Goal: Ask a question

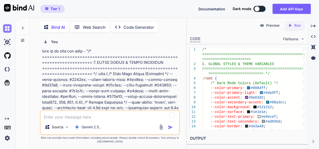
scroll to position [7286, 0]
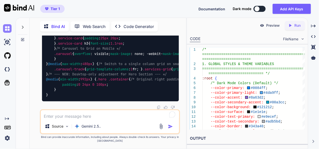
click at [4, 26] on img at bounding box center [7, 28] width 9 height 9
click at [5, 30] on img at bounding box center [7, 28] width 9 height 9
click at [8, 26] on img at bounding box center [7, 28] width 9 height 9
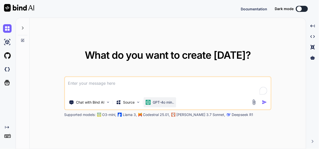
click at [162, 100] on p "GPT-4o min.." at bounding box center [163, 102] width 21 height 5
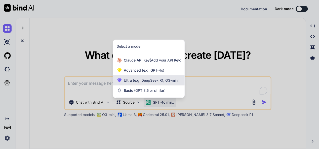
click at [156, 80] on span "(e.g. DeepSeek R1, O3-mini)" at bounding box center [156, 80] width 48 height 4
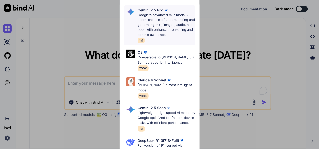
click at [160, 25] on p "Google's advanced multimodal AI model capable of understanding and generating t…" at bounding box center [167, 25] width 58 height 25
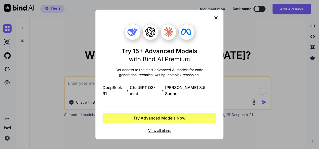
click at [216, 21] on icon at bounding box center [216, 18] width 6 height 6
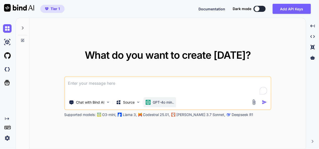
click at [162, 102] on p "GPT-4o min.." at bounding box center [163, 102] width 21 height 5
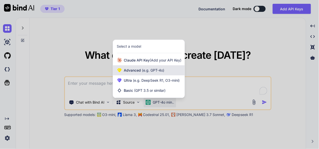
click at [155, 66] on div "Advanced (e.g. GPT-4o)" at bounding box center [149, 70] width 72 height 10
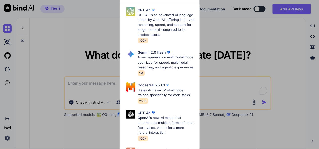
click at [218, 76] on div "Advanced Models GPT-4.1 GPT-4.1 is an advanced AI language model by OpenAI, off…" at bounding box center [159, 74] width 319 height 149
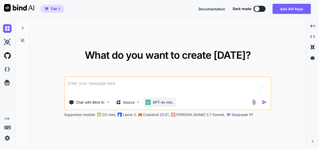
click at [163, 102] on p "GPT-4o min.." at bounding box center [163, 102] width 21 height 5
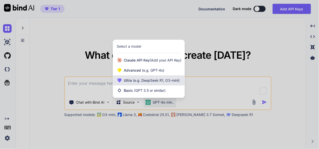
click at [160, 82] on span "(e.g. DeepSeek R1, O3-mini)" at bounding box center [156, 80] width 48 height 4
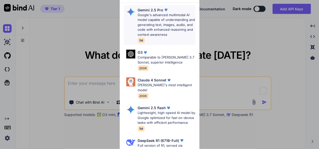
click at [150, 11] on p "Gemini 2.5 Pro" at bounding box center [151, 9] width 26 height 5
type textarea "x"
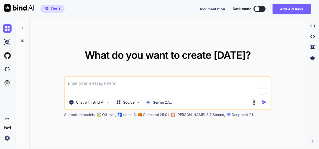
click at [135, 83] on textarea at bounding box center [168, 86] width 206 height 19
click at [123, 84] on textarea at bounding box center [168, 86] width 206 height 19
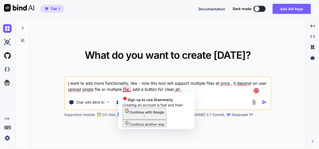
click at [129, 90] on textarea "i want to add more functionality, like - now this tool will support multiple fi…" at bounding box center [168, 86] width 206 height 19
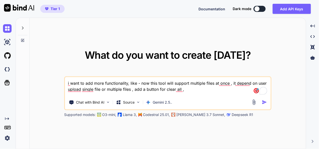
click at [191, 89] on textarea "i want to add more functionality, like - now this tool will support multiple fi…" at bounding box center [168, 86] width 206 height 19
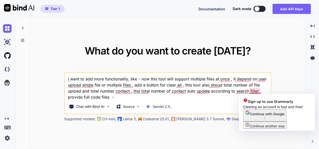
click at [259, 91] on textarea "i want to add more functionality, like - now this tool will support multiple fi…" at bounding box center [168, 86] width 206 height 27
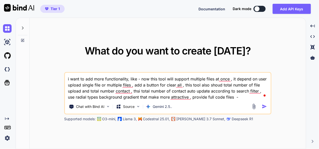
click at [245, 99] on textarea "i want to add more functionality, like - now this tool will support multiple fi…" at bounding box center [168, 86] width 206 height 27
paste textarea "here is html code - "<!DOCTYPE html> <html lang="en"> <head> <meta charset="UTF…"
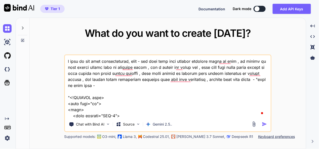
scroll to position [9960, 0]
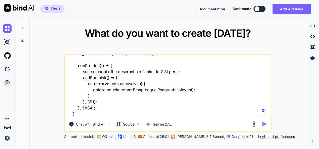
type textarea "i want to add more functionality, like - now this tool will support multiple fi…"
click at [264, 123] on img "button" at bounding box center [264, 123] width 5 height 5
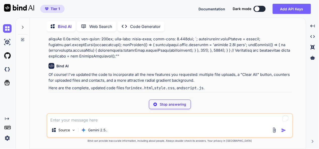
scroll to position [1557, 0]
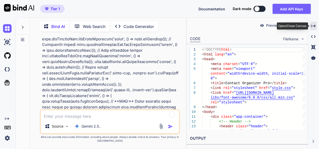
click at [316, 26] on div "Created with Pixso." at bounding box center [313, 26] width 7 height 9
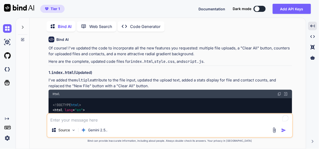
scroll to position [1607, 0]
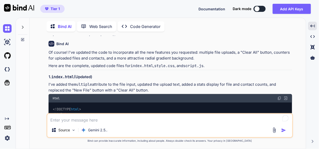
click at [278, 94] on div "Html" at bounding box center [171, 98] width 244 height 9
click at [281, 96] on img at bounding box center [280, 98] width 4 height 4
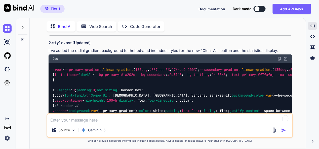
scroll to position [2362, 0]
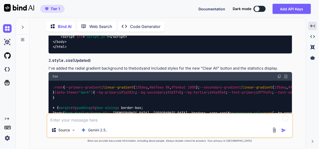
click at [279, 74] on img at bounding box center [280, 76] width 4 height 4
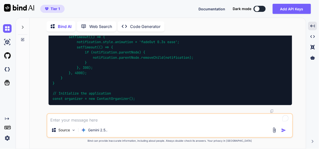
scroll to position [6413, 0]
click at [131, 120] on textarea at bounding box center [169, 118] width 245 height 9
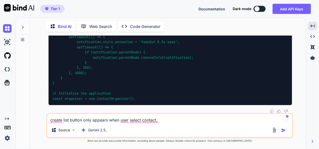
click at [110, 121] on textarea "create list button only appears when user select contact," at bounding box center [169, 118] width 245 height 9
click at [108, 120] on textarea "create list button only appears when user select contact," at bounding box center [169, 118] width 245 height 9
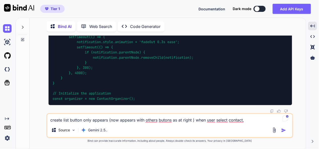
click at [259, 119] on textarea "create list button only appears (now appears with others butons as at right ) w…" at bounding box center [169, 118] width 245 height 9
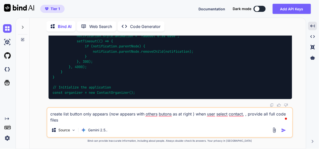
type textarea "create list button only appears (now appears with others butons as at right ) w…"
click at [286, 130] on img "button" at bounding box center [283, 130] width 5 height 5
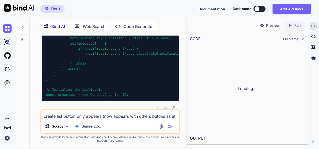
scroll to position [11877, 0]
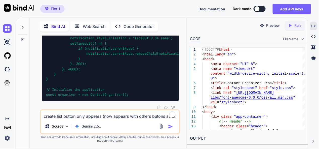
scroll to position [16985, 0]
click at [111, 114] on textarea "create list button only appears (now appears with others butons as at right ) w…" at bounding box center [110, 114] width 138 height 9
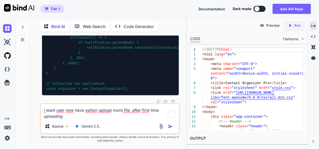
click at [74, 117] on textarea "i want user now have option upload more file ,after first time uploading" at bounding box center [110, 111] width 138 height 15
type textarea "i want user now have option upload more file ,after first time uploading , prov…"
click at [172, 126] on img "button" at bounding box center [170, 126] width 5 height 5
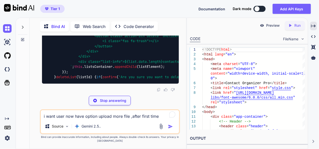
scroll to position [20874, 0]
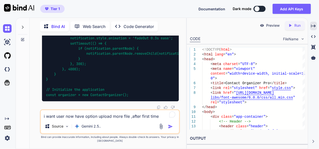
scroll to position [26008, 0]
click at [90, 116] on textarea "i want user now have option upload more file ,after first time uploading , prov…" at bounding box center [110, 114] width 138 height 9
type textarea "add file show always 0 fix it and provide full js code"
click at [171, 125] on img "button" at bounding box center [170, 126] width 5 height 5
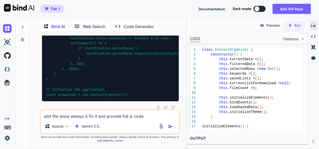
scroll to position [30007, 0]
click at [81, 115] on textarea "add file show always 0 fix it and provide full js code" at bounding box center [110, 114] width 138 height 9
type textarea "l"
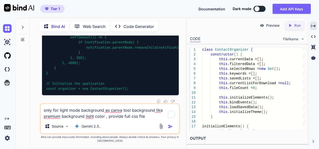
type textarea "only for light mode background as canva tool background like premium background…"
click at [170, 127] on img "button" at bounding box center [170, 126] width 5 height 5
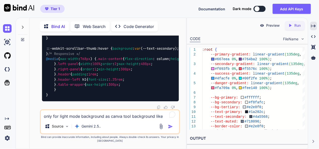
scroll to position [34195, 0]
